Goal: Information Seeking & Learning: Check status

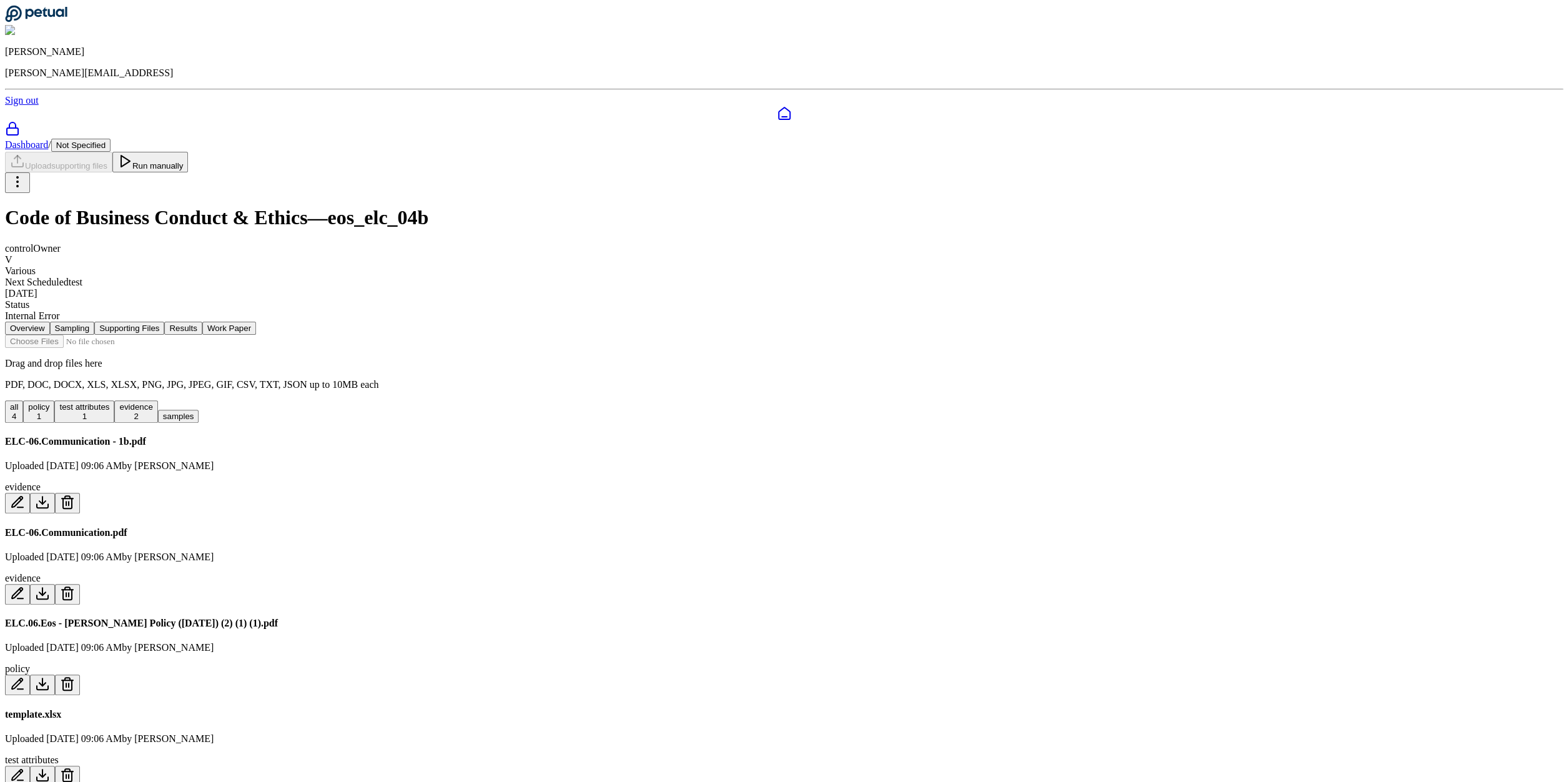
click at [777, 106] on icon at bounding box center [784, 114] width 15 height 15
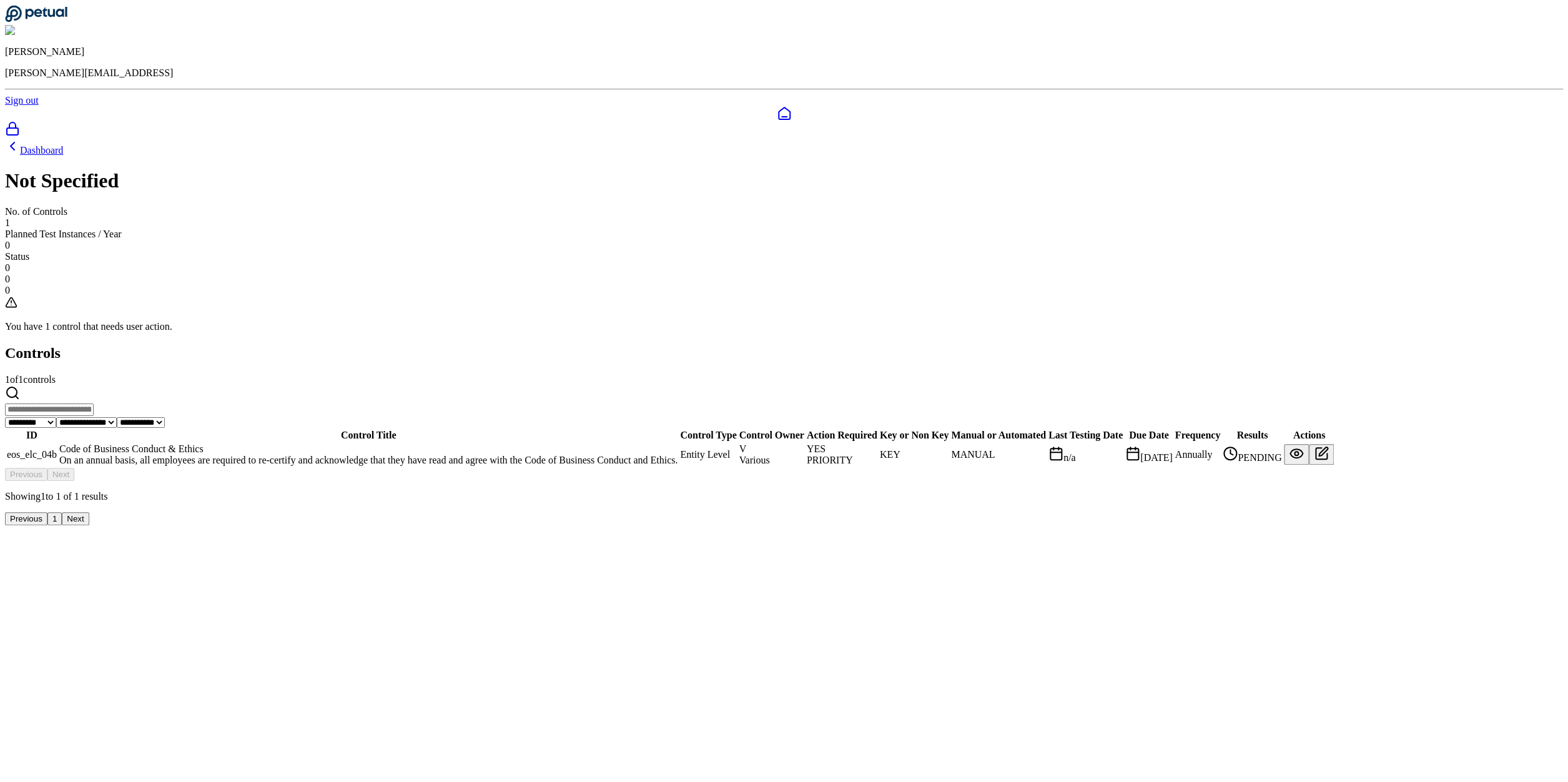
click at [601, 443] on div "Code of Business Conduct & Ethics" at bounding box center [368, 449] width 618 height 11
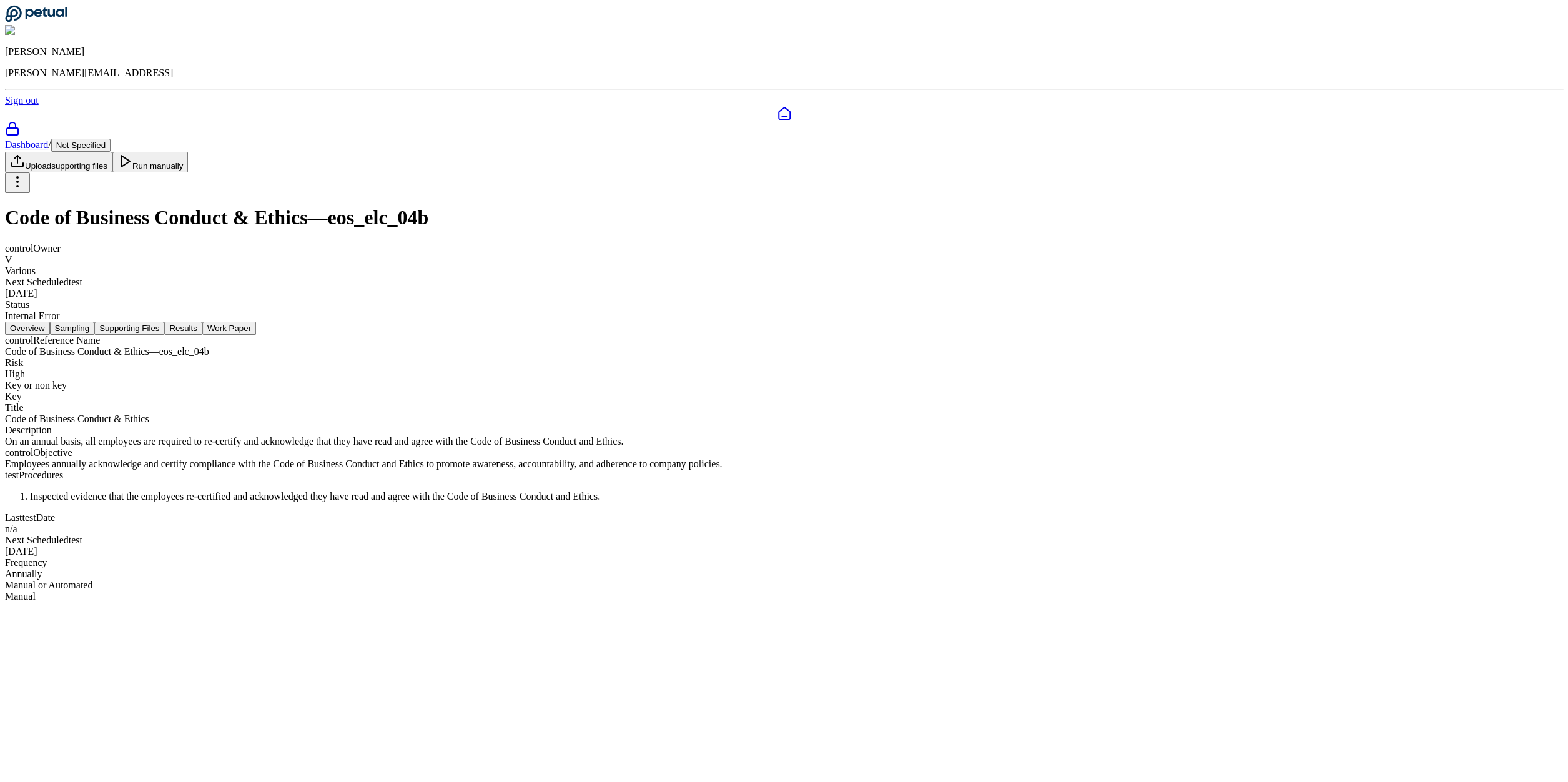
click at [95, 322] on button "Sampling" at bounding box center [72, 328] width 45 height 13
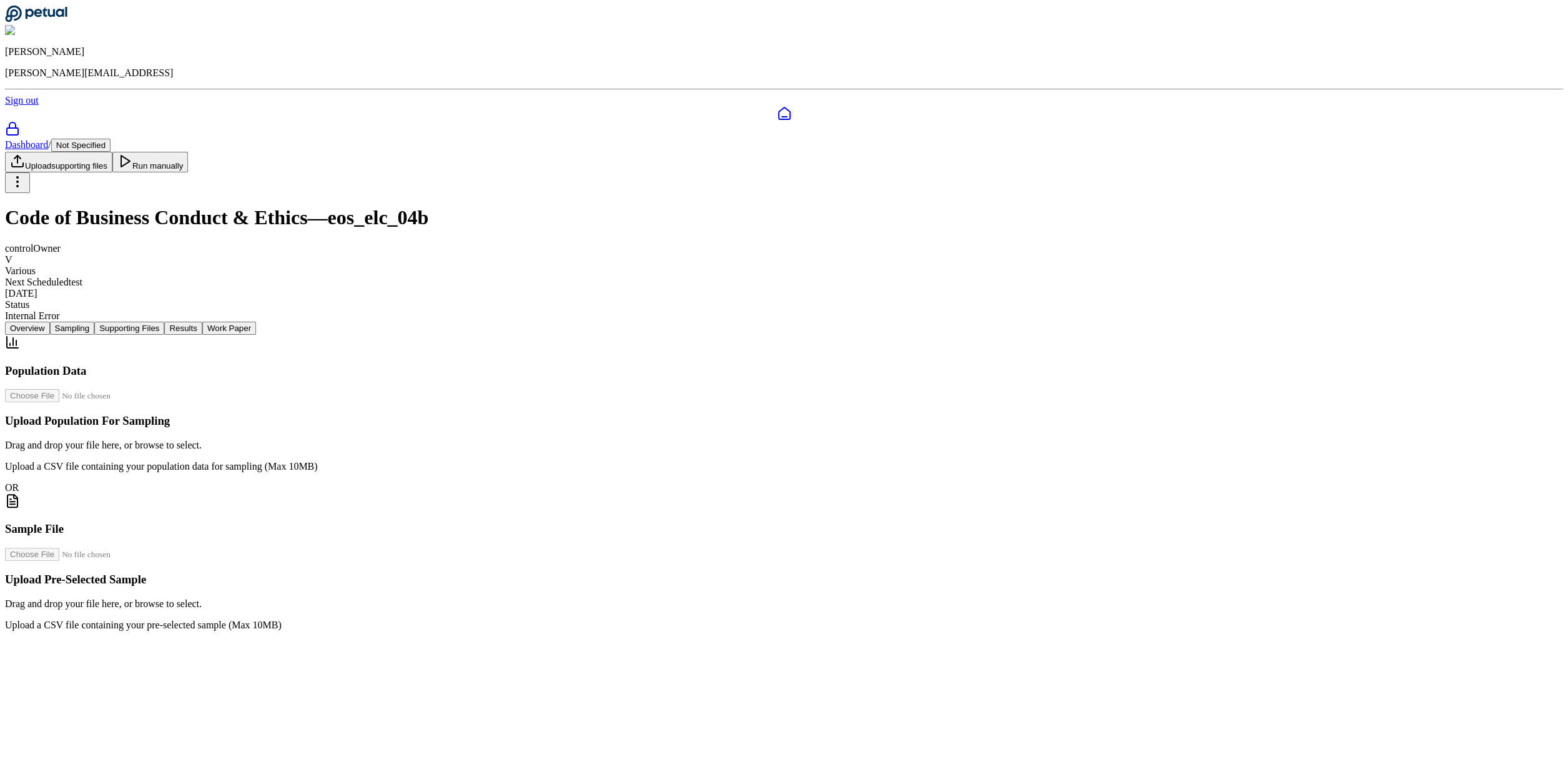
click at [164, 322] on button "Supporting Files" at bounding box center [129, 328] width 70 height 13
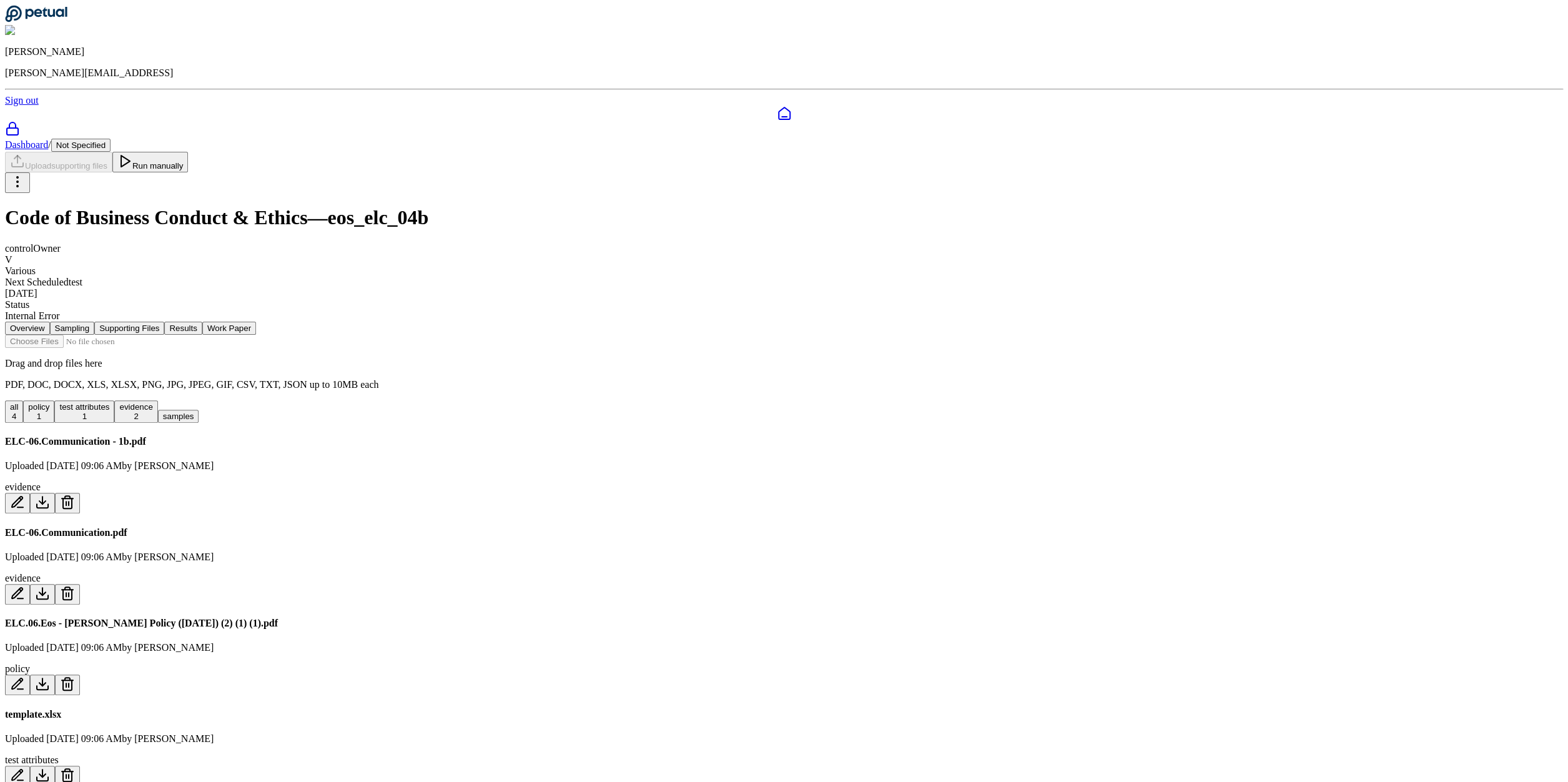
click at [424, 322] on nav "Overview Sampling Supporting Files Results Work Paper" at bounding box center [784, 328] width 1558 height 13
drag, startPoint x: 443, startPoint y: 221, endPoint x: 463, endPoint y: 218, distance: 20.2
click at [50, 322] on button "Overview" at bounding box center [27, 328] width 45 height 13
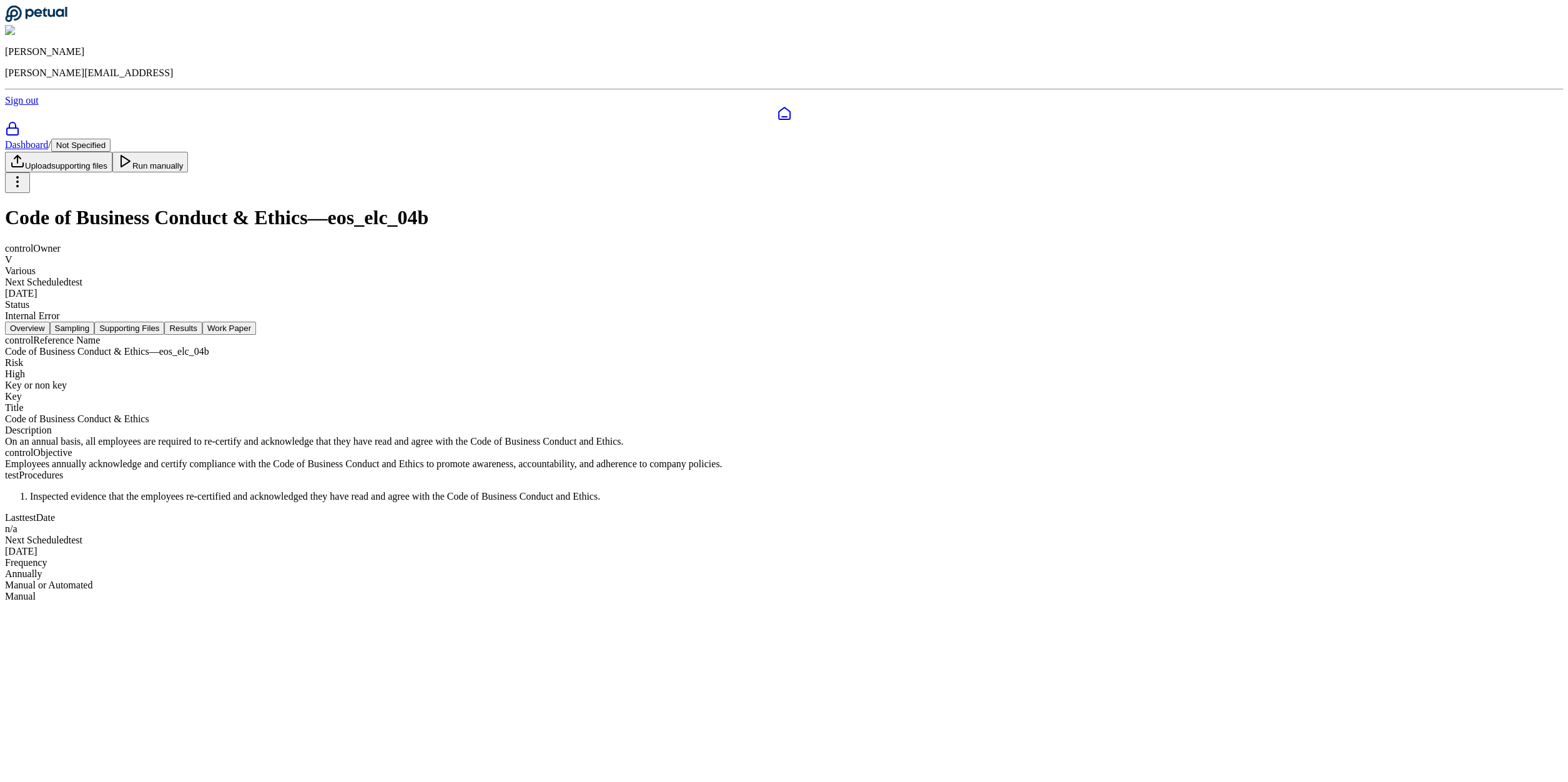
click at [95, 322] on button "Sampling" at bounding box center [72, 328] width 45 height 13
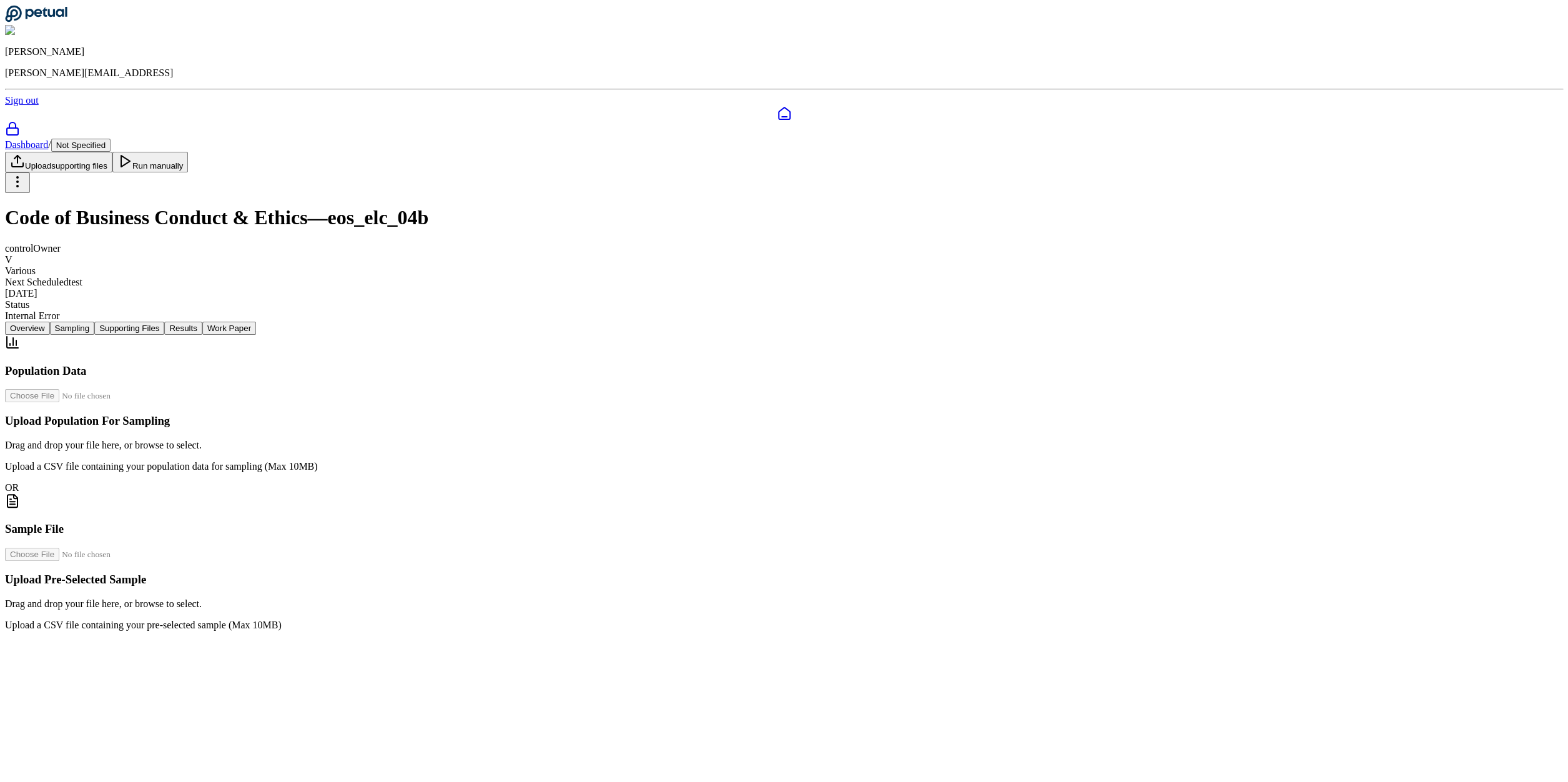
click at [164, 322] on button "Supporting Files" at bounding box center [129, 328] width 70 height 13
